Goal: Task Accomplishment & Management: Complete application form

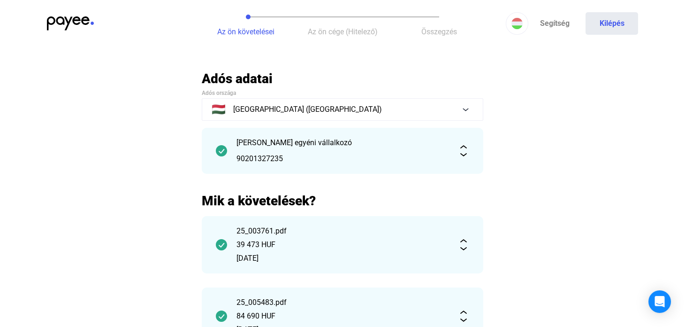
click at [404, 153] on div "90201327235" at bounding box center [343, 158] width 212 height 11
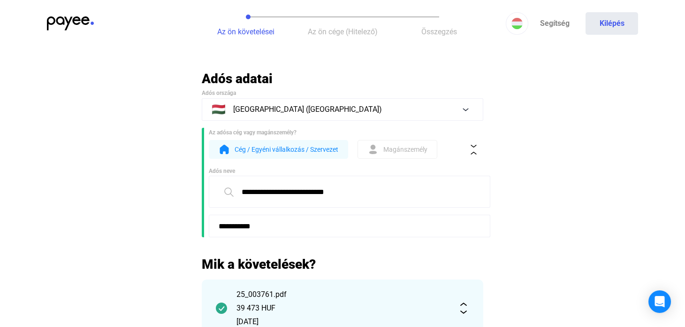
click at [246, 27] on span "Az ön követelései" at bounding box center [245, 31] width 57 height 9
click at [81, 22] on img at bounding box center [70, 23] width 47 height 14
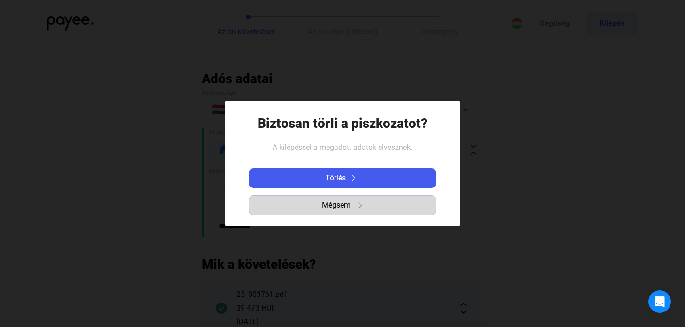
click at [345, 209] on span "Mégsem" at bounding box center [336, 204] width 29 height 11
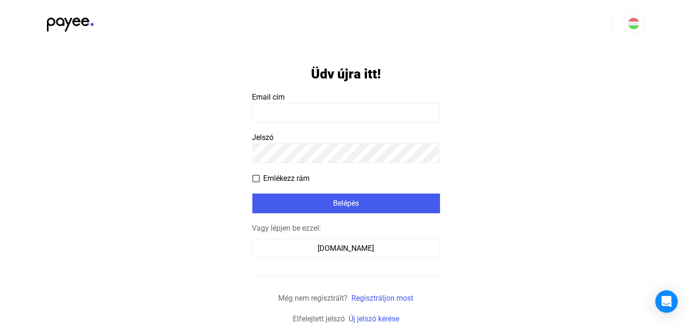
click at [294, 114] on input at bounding box center [347, 113] width 188 height 20
click at [291, 110] on input at bounding box center [347, 113] width 188 height 20
click at [261, 112] on input at bounding box center [347, 113] width 188 height 20
click at [260, 113] on input at bounding box center [347, 113] width 188 height 20
click at [286, 107] on input at bounding box center [347, 113] width 188 height 20
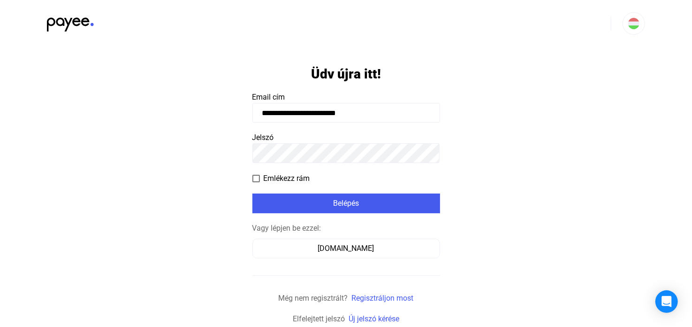
type input "**********"
click input "submit" at bounding box center [0, 0] width 0 height 0
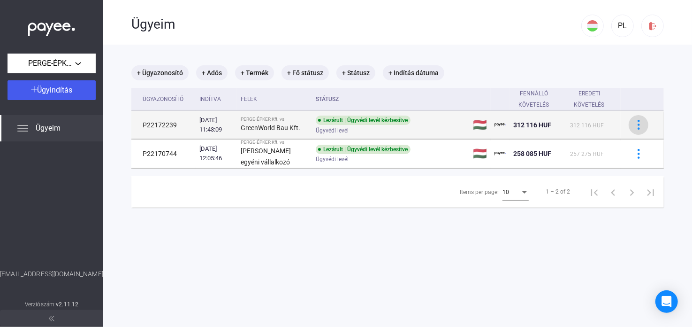
click at [634, 123] on img at bounding box center [639, 125] width 10 height 10
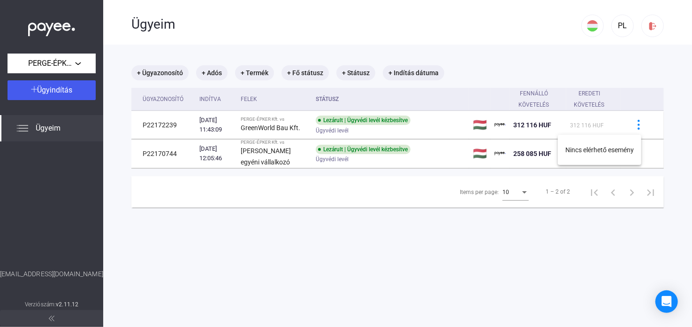
click at [386, 128] on div at bounding box center [346, 163] width 692 height 327
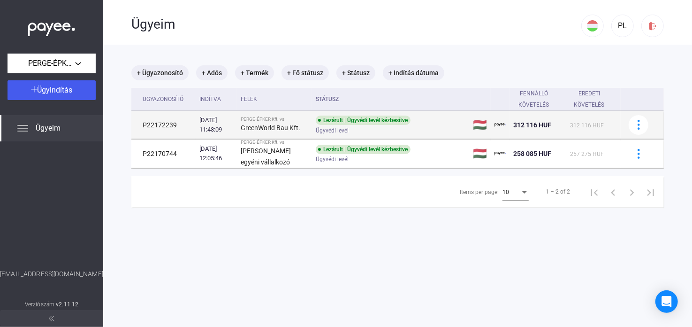
click at [147, 126] on td "P22172239" at bounding box center [163, 125] width 64 height 28
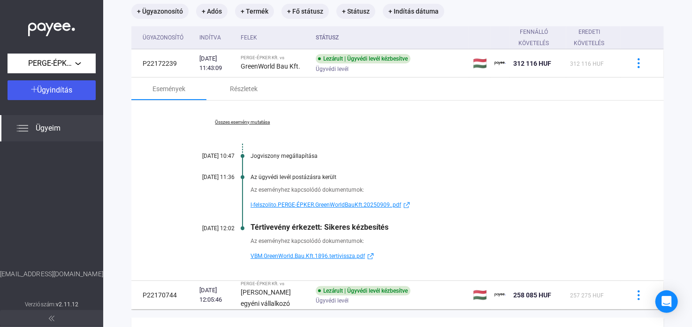
scroll to position [46, 0]
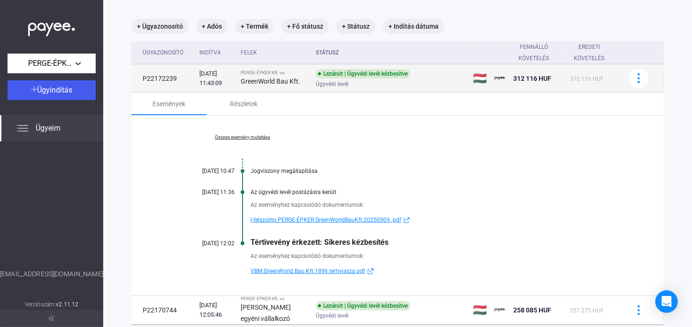
click at [180, 78] on td "P22172239" at bounding box center [163, 78] width 64 height 28
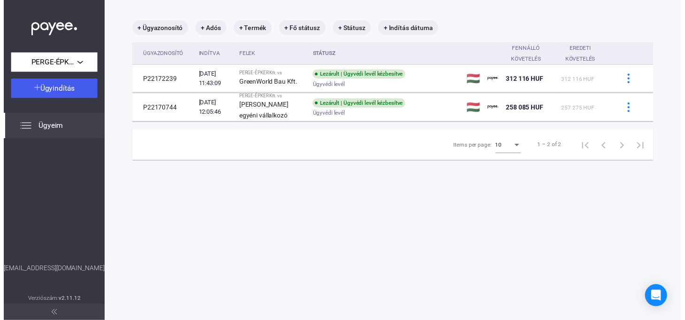
scroll to position [45, 0]
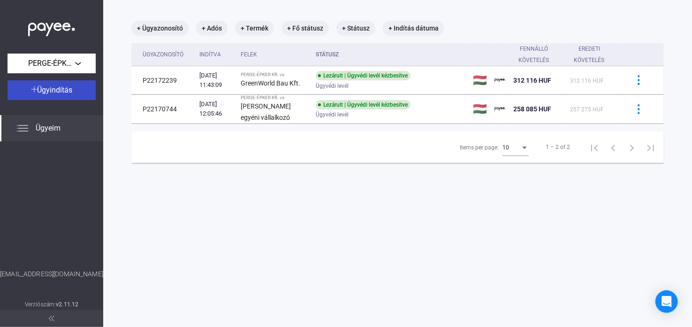
click at [61, 86] on span "Ügyindítás" at bounding box center [55, 89] width 35 height 9
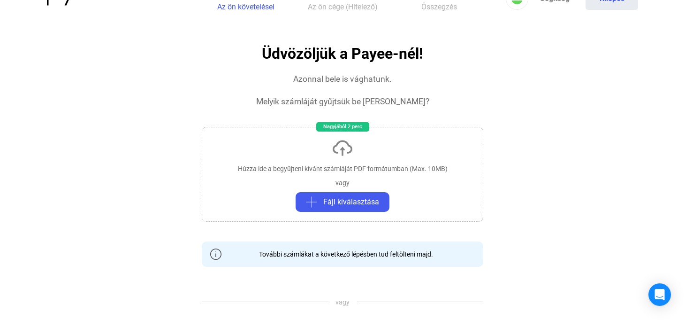
scroll to position [46, 0]
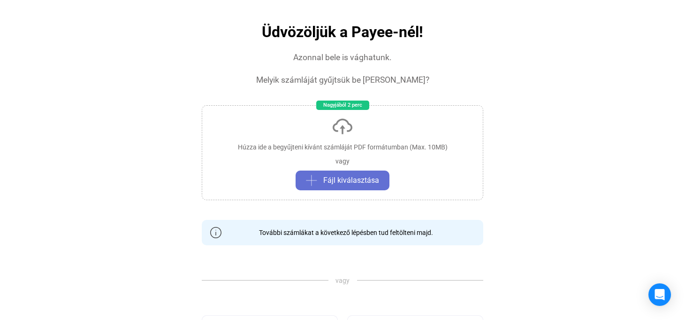
click at [334, 186] on button "Fájl kiválasztása" at bounding box center [343, 180] width 94 height 20
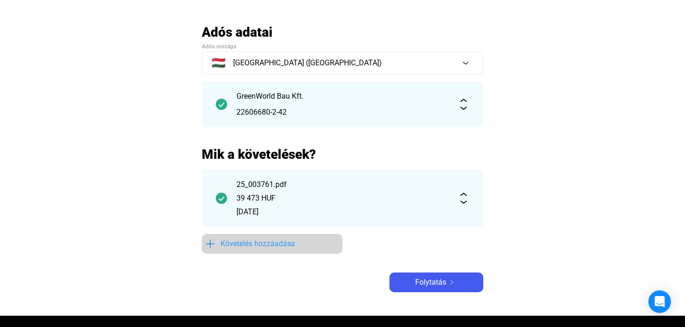
click at [264, 242] on span "Követelés hozzáadása" at bounding box center [258, 243] width 75 height 11
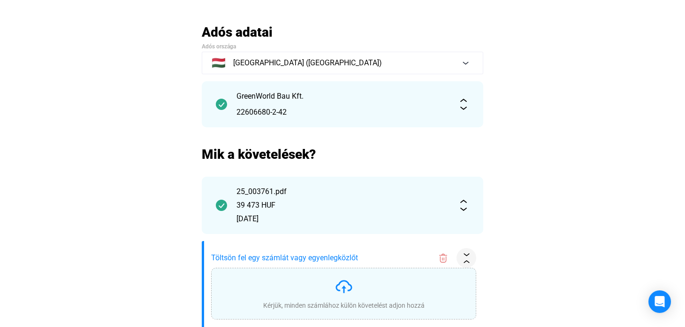
scroll to position [141, 0]
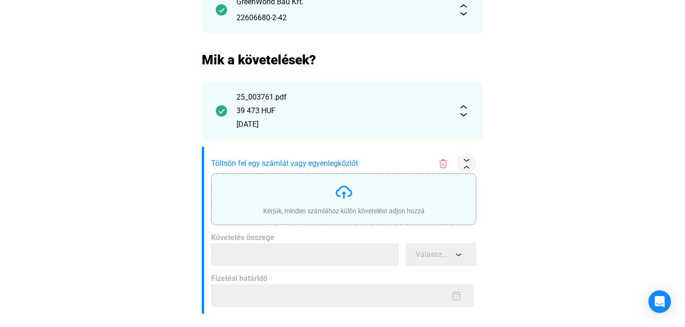
click at [346, 183] on img at bounding box center [344, 192] width 19 height 19
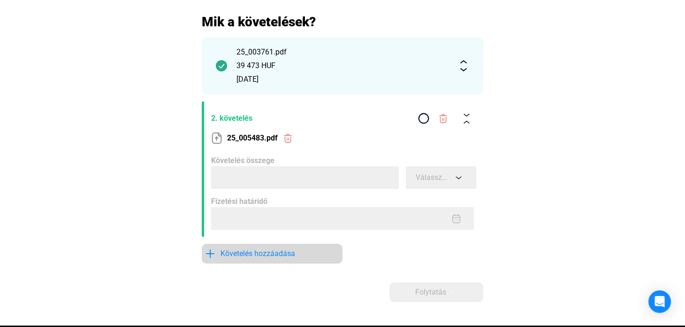
scroll to position [234, 0]
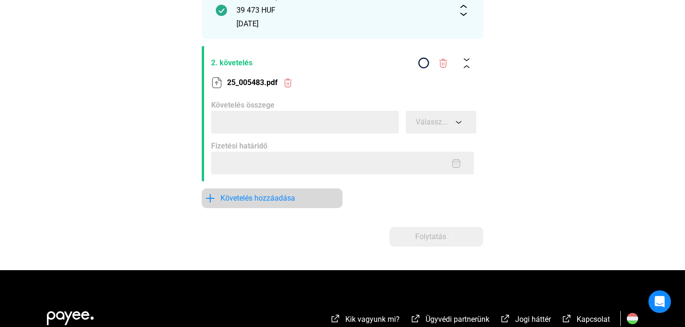
click at [286, 195] on span "Követelés hozzáadása" at bounding box center [258, 197] width 75 height 11
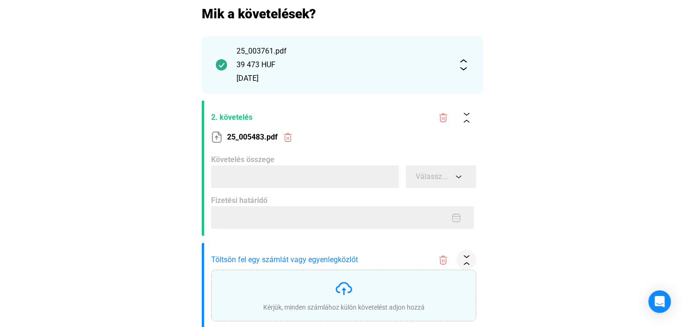
scroll to position [262, 0]
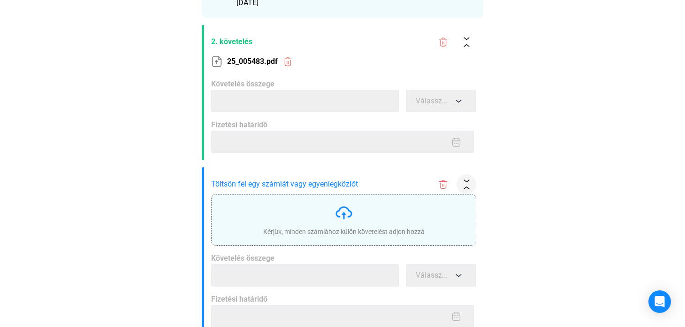
click at [344, 211] on img at bounding box center [344, 212] width 19 height 19
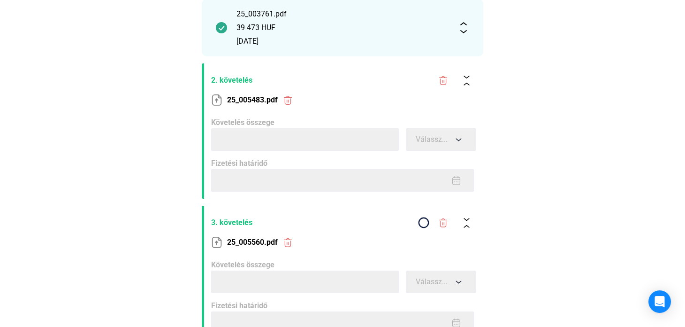
scroll to position [161, 0]
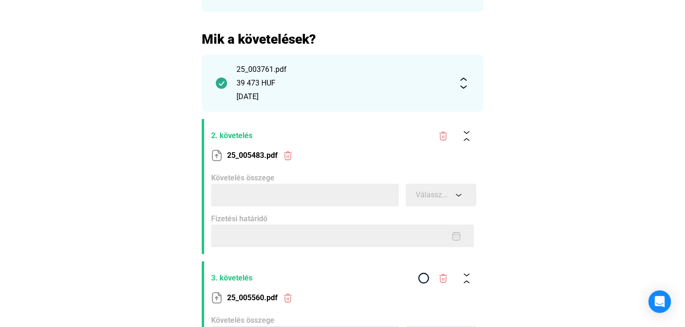
type input "*****"
type input "**********"
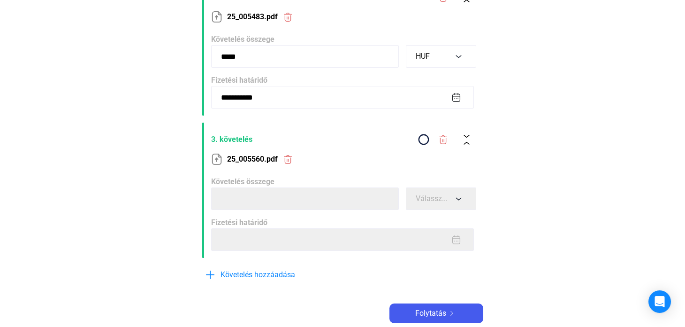
scroll to position [302, 0]
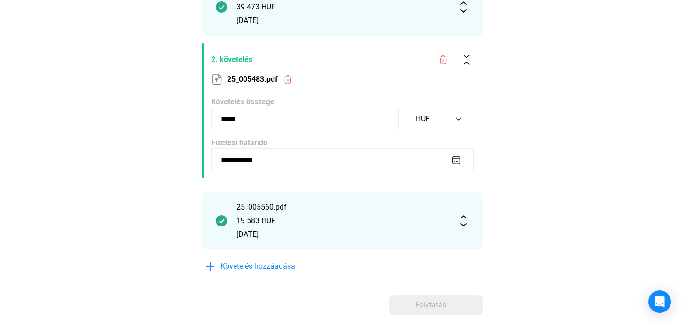
scroll to position [161, 0]
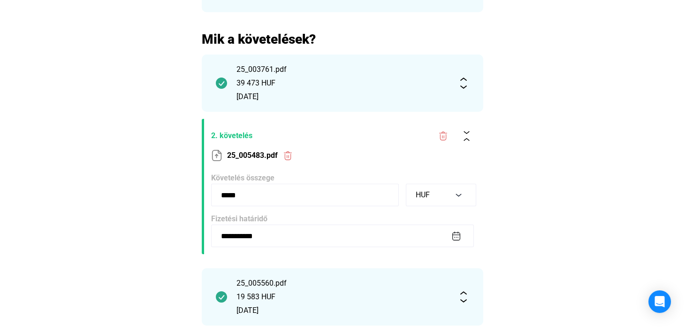
click at [364, 160] on section "25_005483.pdf" at bounding box center [343, 156] width 265 height 20
click at [445, 133] on img at bounding box center [443, 136] width 10 height 10
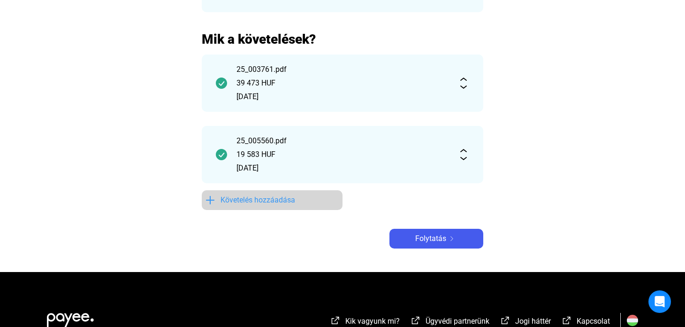
click at [283, 198] on span "Követelés hozzáadása" at bounding box center [258, 199] width 75 height 11
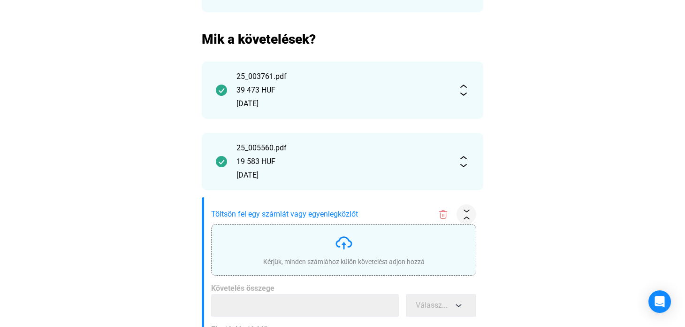
click at [348, 244] on img at bounding box center [344, 242] width 19 height 19
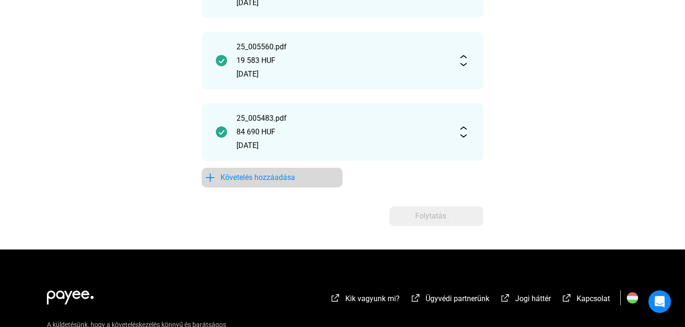
scroll to position [208, 0]
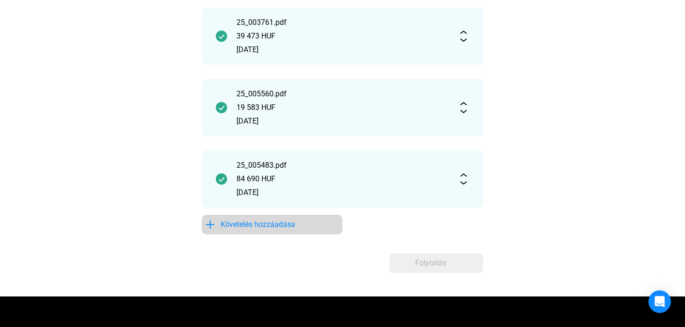
click at [285, 229] on span "Követelés hozzáadása" at bounding box center [258, 224] width 75 height 11
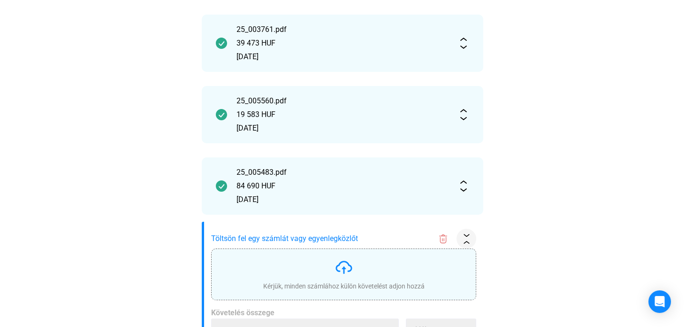
click at [334, 253] on div "Kérjük, minden számlához külön követelést adjon hozzá" at bounding box center [343, 274] width 265 height 52
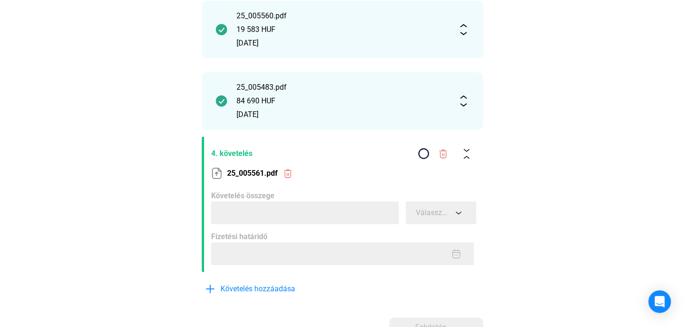
scroll to position [302, 0]
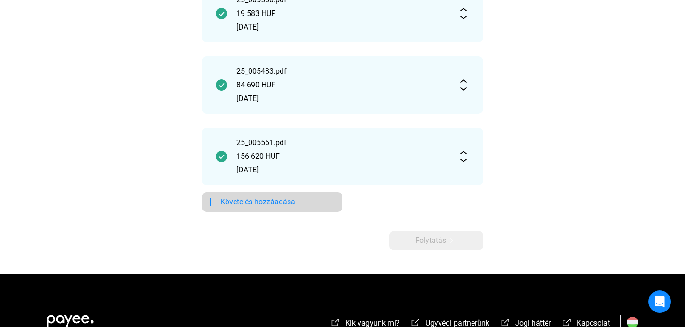
click at [276, 205] on span "Követelés hozzáadása" at bounding box center [258, 201] width 75 height 11
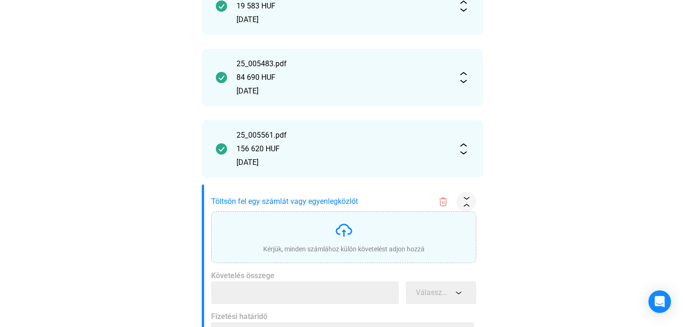
scroll to position [399, 0]
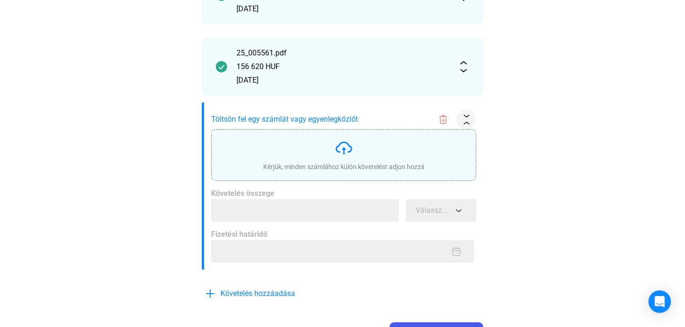
click at [347, 162] on div "Kérjük, minden számlához külön követelést adjon hozzá" at bounding box center [343, 166] width 161 height 9
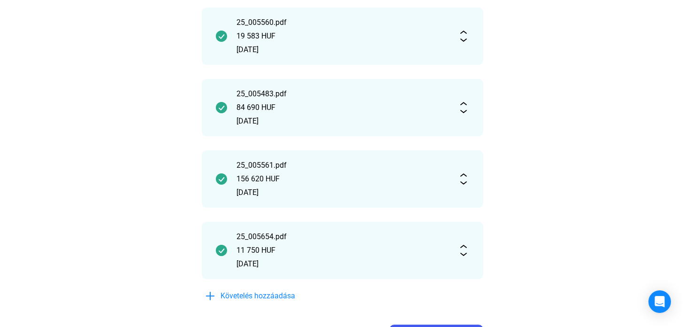
scroll to position [328, 0]
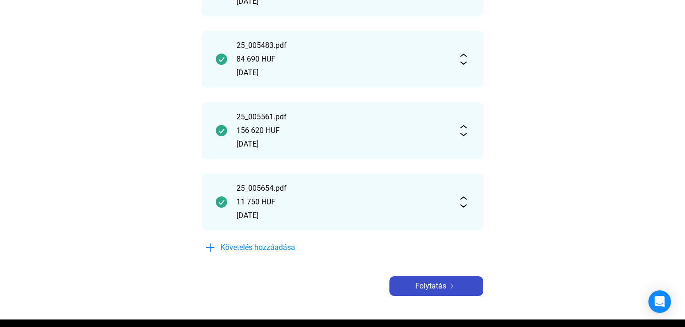
click at [444, 290] on span "Folytatás" at bounding box center [430, 285] width 31 height 11
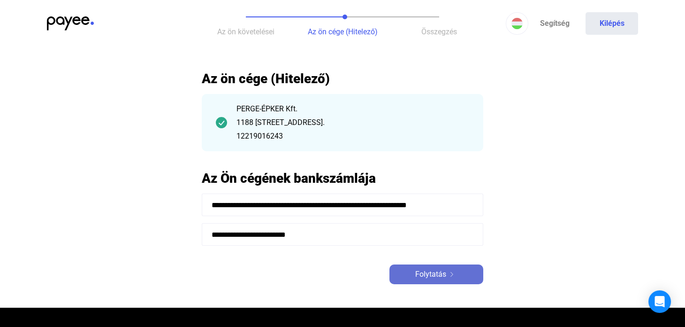
click at [433, 272] on span "Folytatás" at bounding box center [430, 273] width 31 height 11
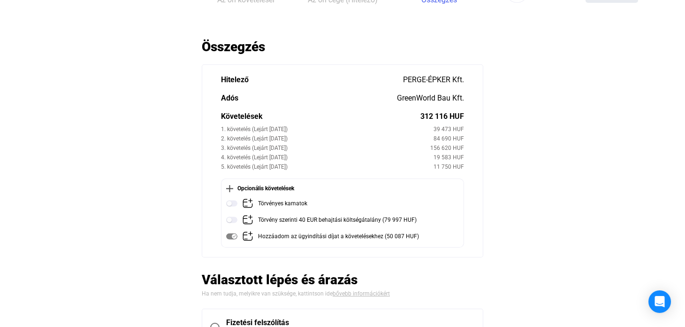
scroll to position [47, 0]
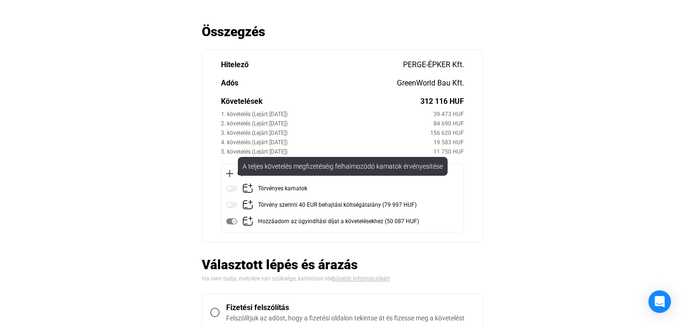
click at [232, 187] on img at bounding box center [231, 188] width 11 height 11
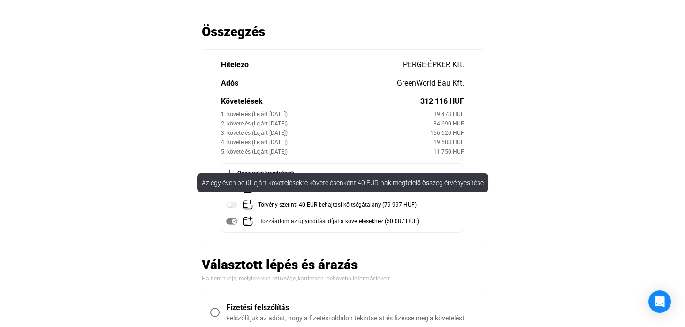
click at [296, 205] on div "Törvény szerinti 40 EUR behajtási költségátalány (79 997 HUF)" at bounding box center [337, 205] width 159 height 12
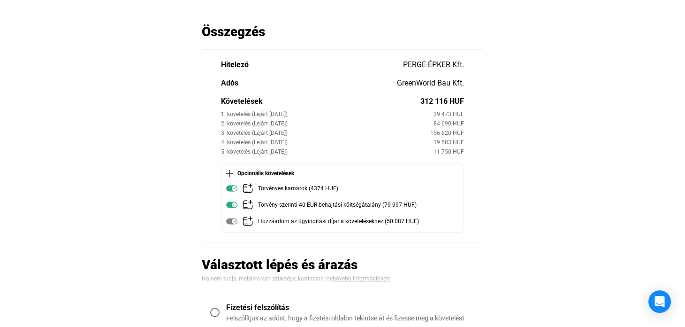
click at [236, 205] on img at bounding box center [231, 204] width 11 height 11
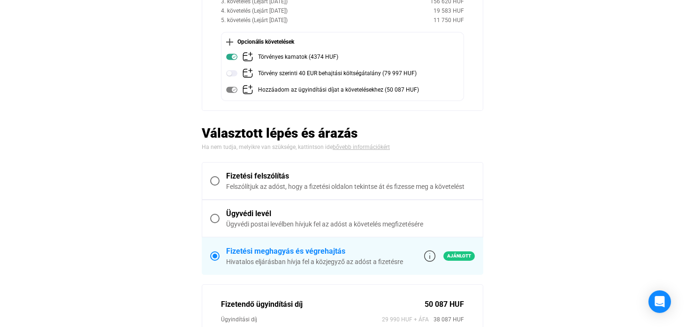
scroll to position [141, 0]
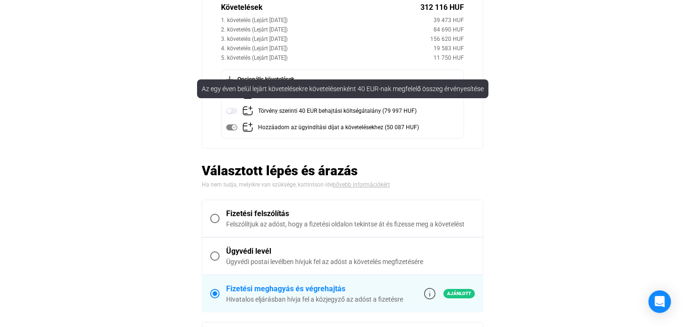
click at [232, 111] on img at bounding box center [231, 110] width 11 height 11
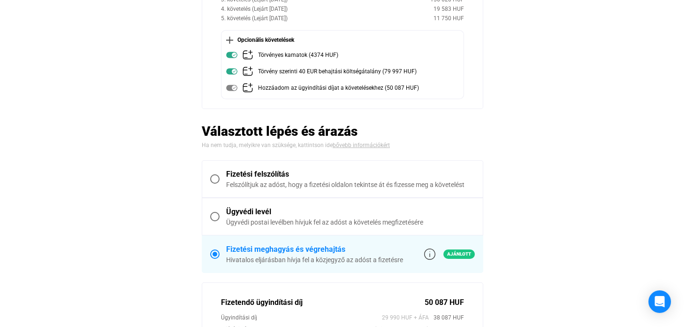
scroll to position [105, 0]
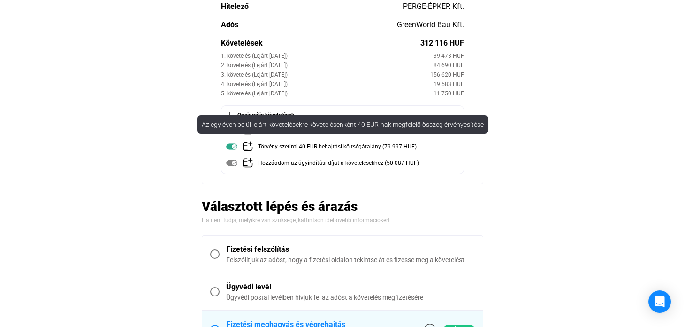
click at [228, 147] on img at bounding box center [231, 146] width 11 height 11
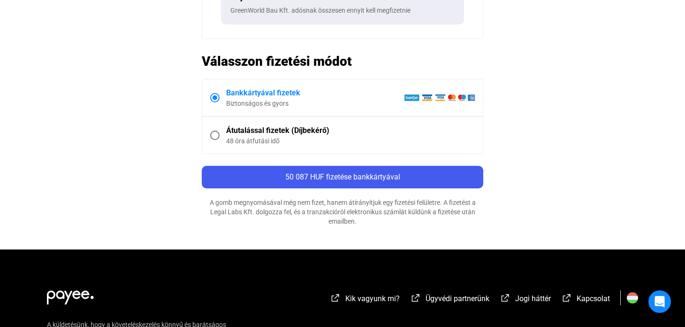
scroll to position [575, 0]
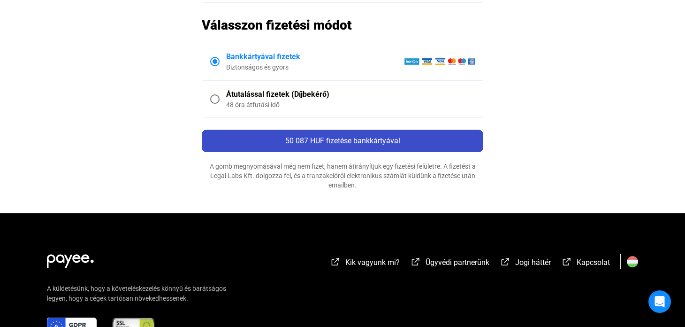
click at [376, 141] on span "50 087 HUF fizetése bankkártyával" at bounding box center [342, 140] width 115 height 9
